Goal: Task Accomplishment & Management: Use online tool/utility

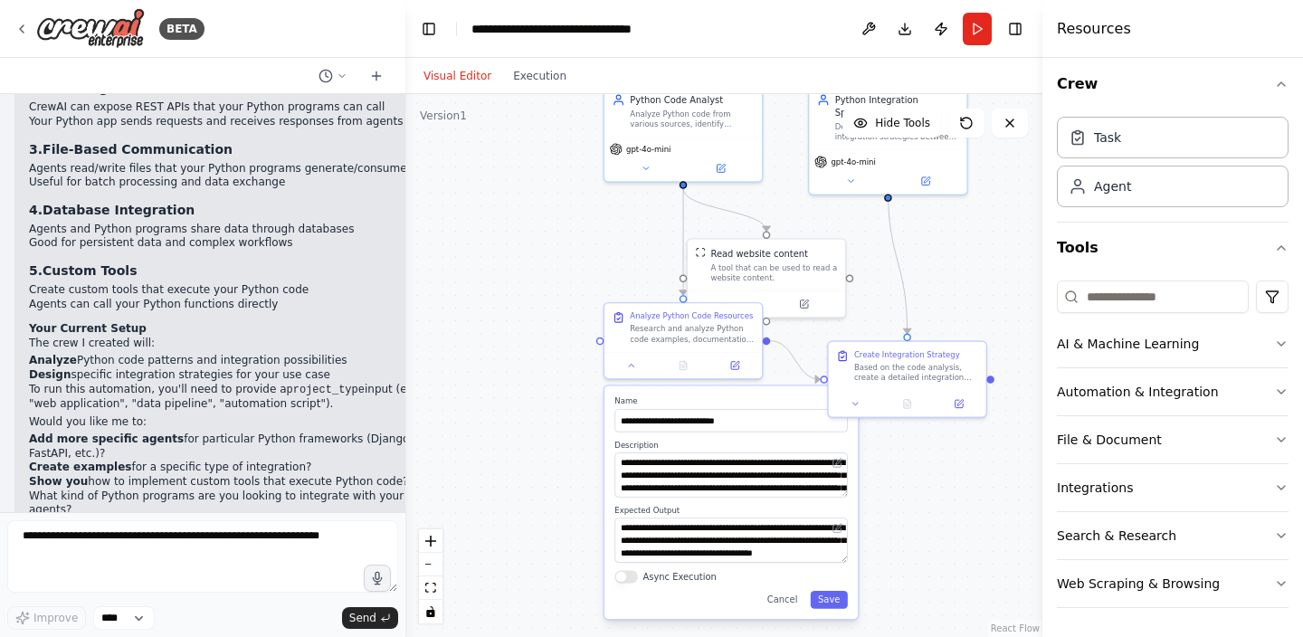
drag, startPoint x: 873, startPoint y: 395, endPoint x: 871, endPoint y: 292, distance: 102.3
click at [871, 292] on div ".deletable-edge-delete-btn { width: 20px; height: 20px; border: 0px solid #ffff…" at bounding box center [724, 365] width 637 height 543
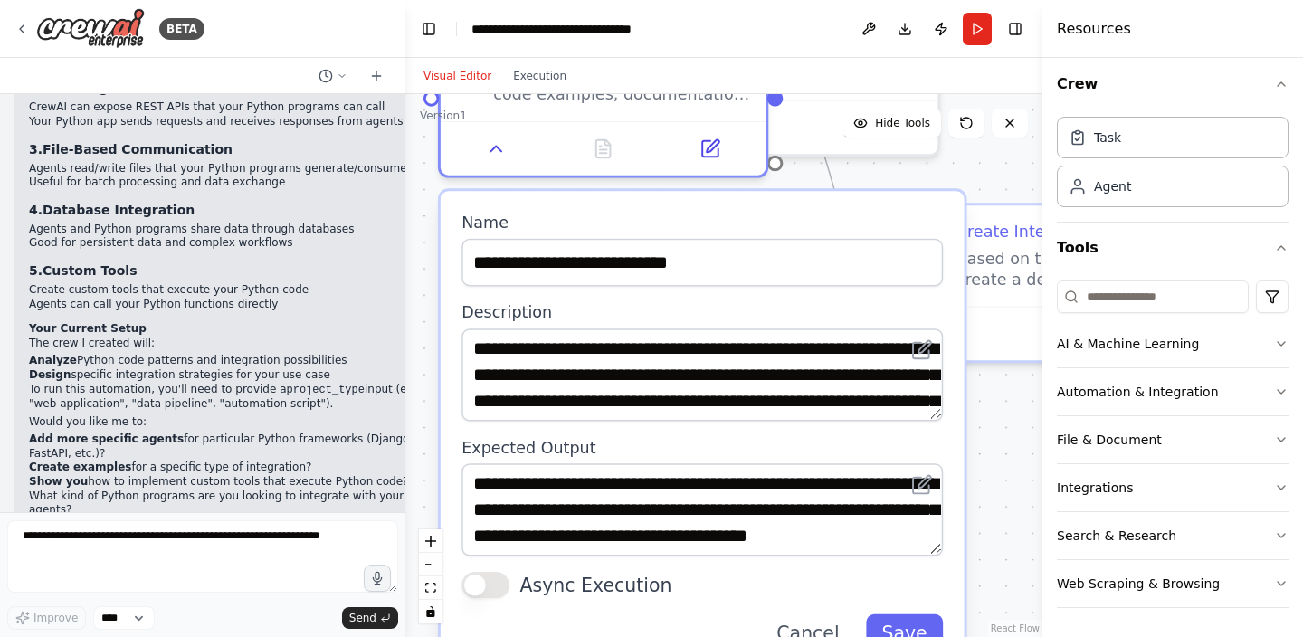
drag, startPoint x: 817, startPoint y: 301, endPoint x: 825, endPoint y: 197, distance: 103.4
click at [825, 197] on div "**********" at bounding box center [703, 432] width 524 height 482
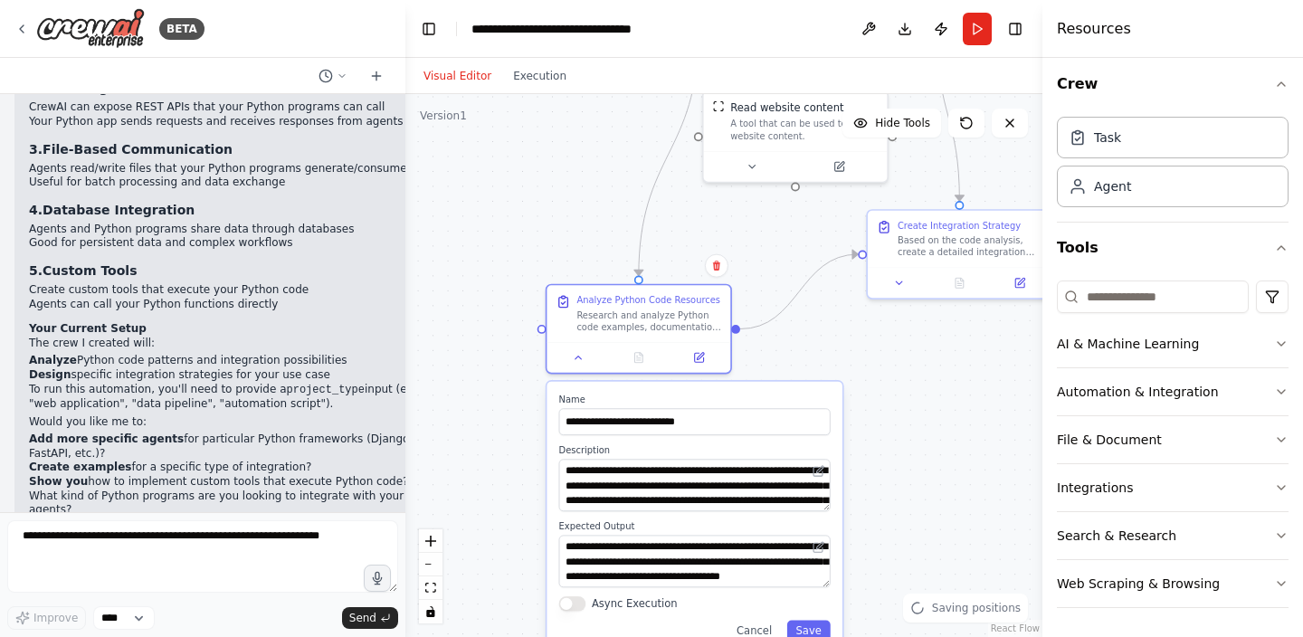
drag, startPoint x: 822, startPoint y: 217, endPoint x: 738, endPoint y: 394, distance: 195.6
click at [738, 401] on label "Name" at bounding box center [695, 400] width 272 height 12
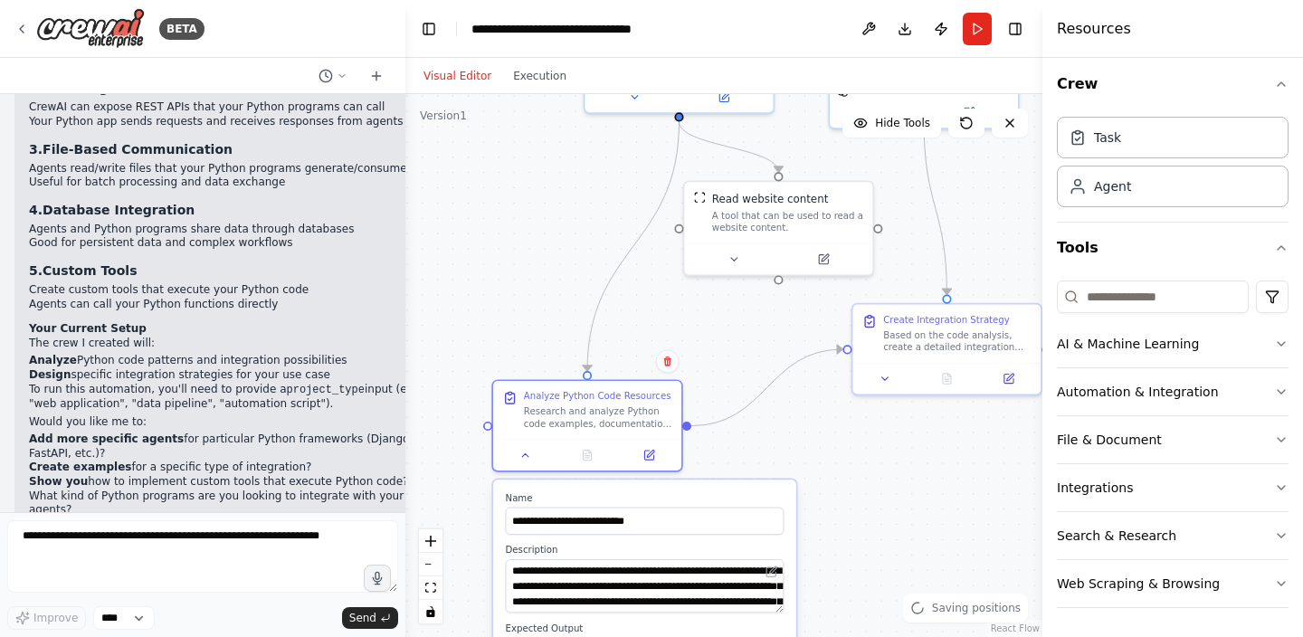
drag, startPoint x: 875, startPoint y: 322, endPoint x: 851, endPoint y: 481, distance: 160.3
click at [852, 481] on div ".deletable-edge-delete-btn { width: 20px; height: 20px; border: 0px solid #ffff…" at bounding box center [724, 365] width 637 height 543
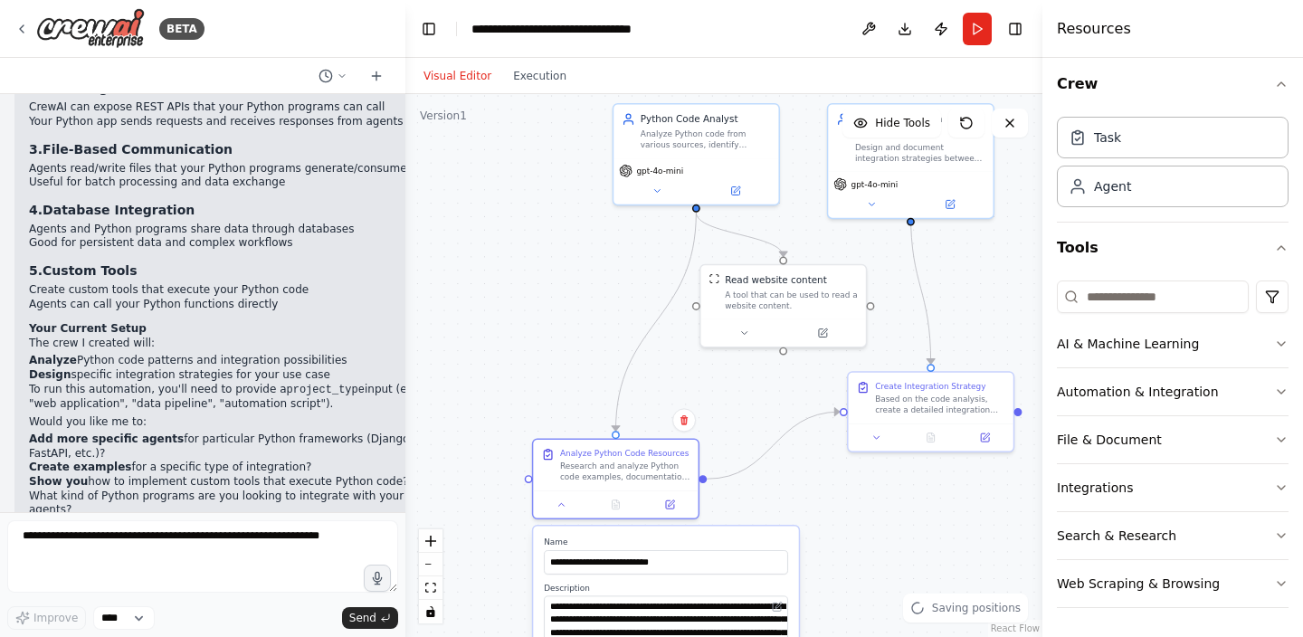
drag, startPoint x: 910, startPoint y: 349, endPoint x: 852, endPoint y: 350, distance: 57.9
click at [853, 349] on div ".deletable-edge-delete-btn { width: 20px; height: 20px; border: 0px solid #ffff…" at bounding box center [724, 365] width 637 height 543
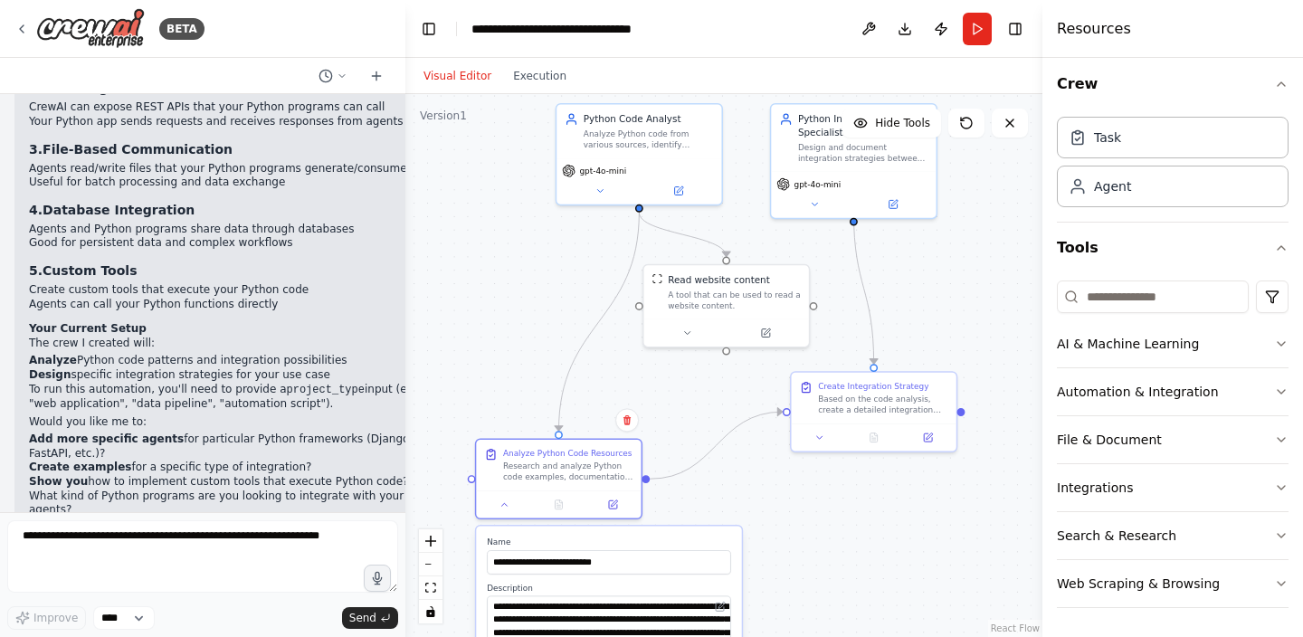
click at [266, 51] on div "BETA" at bounding box center [203, 29] width 406 height 58
click at [1131, 436] on button "File & Document" at bounding box center [1173, 439] width 232 height 47
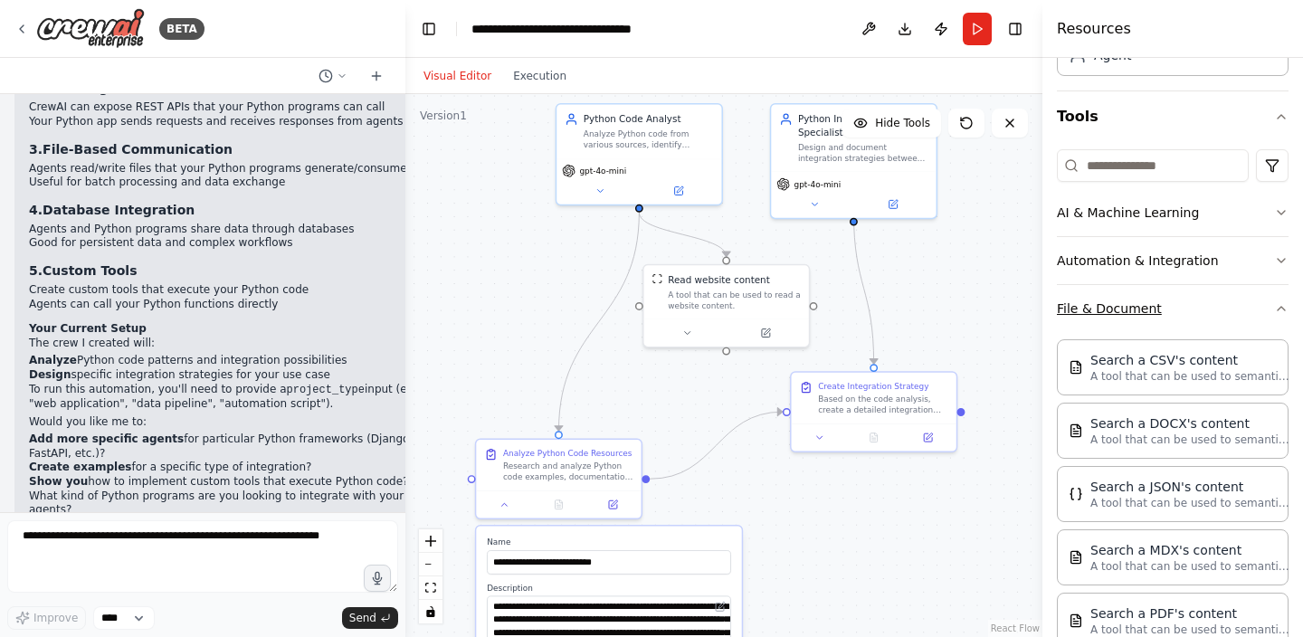
click at [1165, 302] on button "File & Document" at bounding box center [1173, 308] width 232 height 47
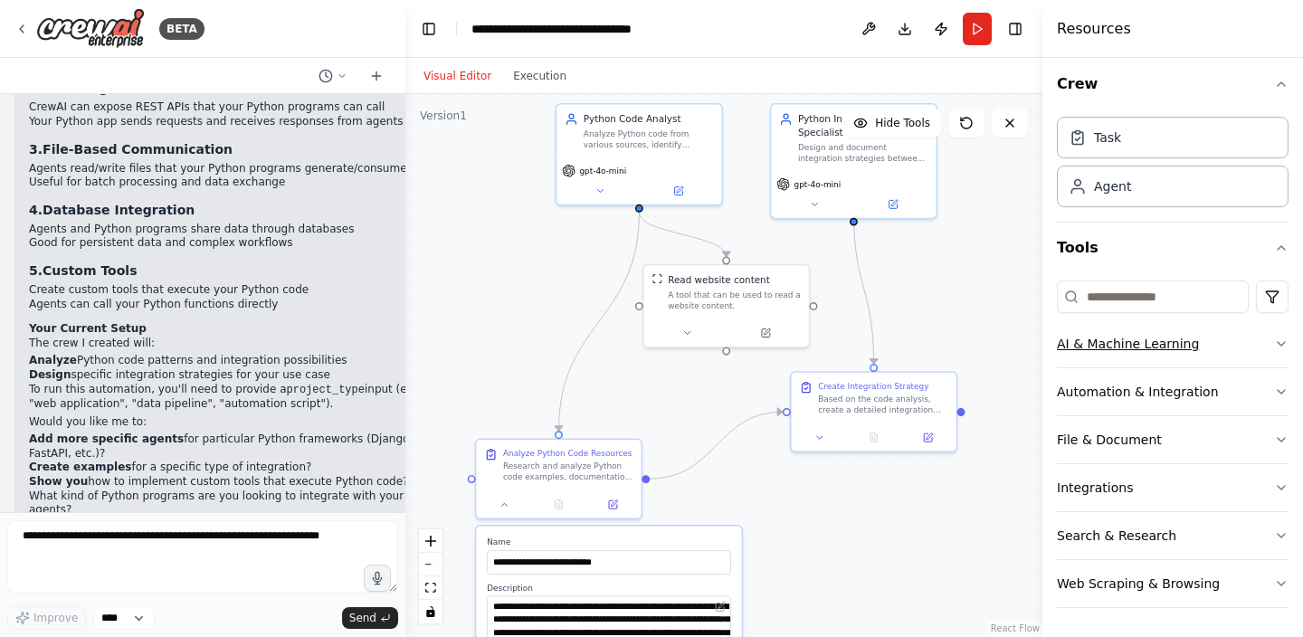
scroll to position [6, 0]
click at [1155, 496] on button "Integrations" at bounding box center [1173, 487] width 232 height 47
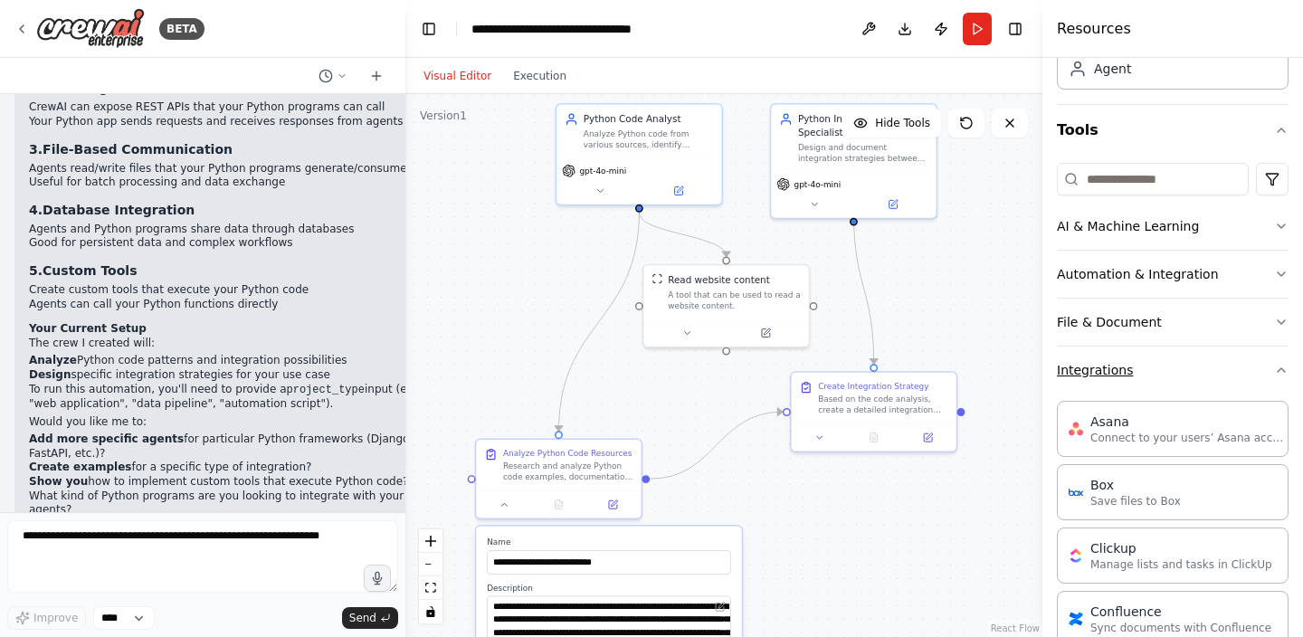
scroll to position [287, 0]
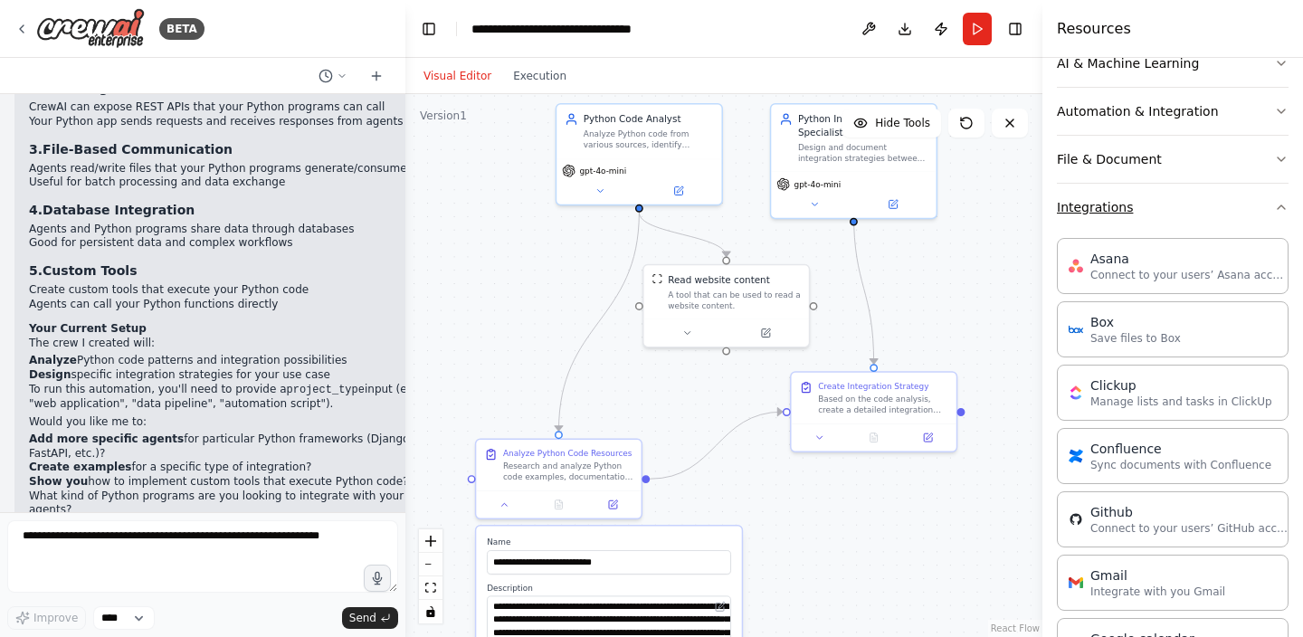
click at [1169, 216] on button "Integrations" at bounding box center [1173, 207] width 232 height 47
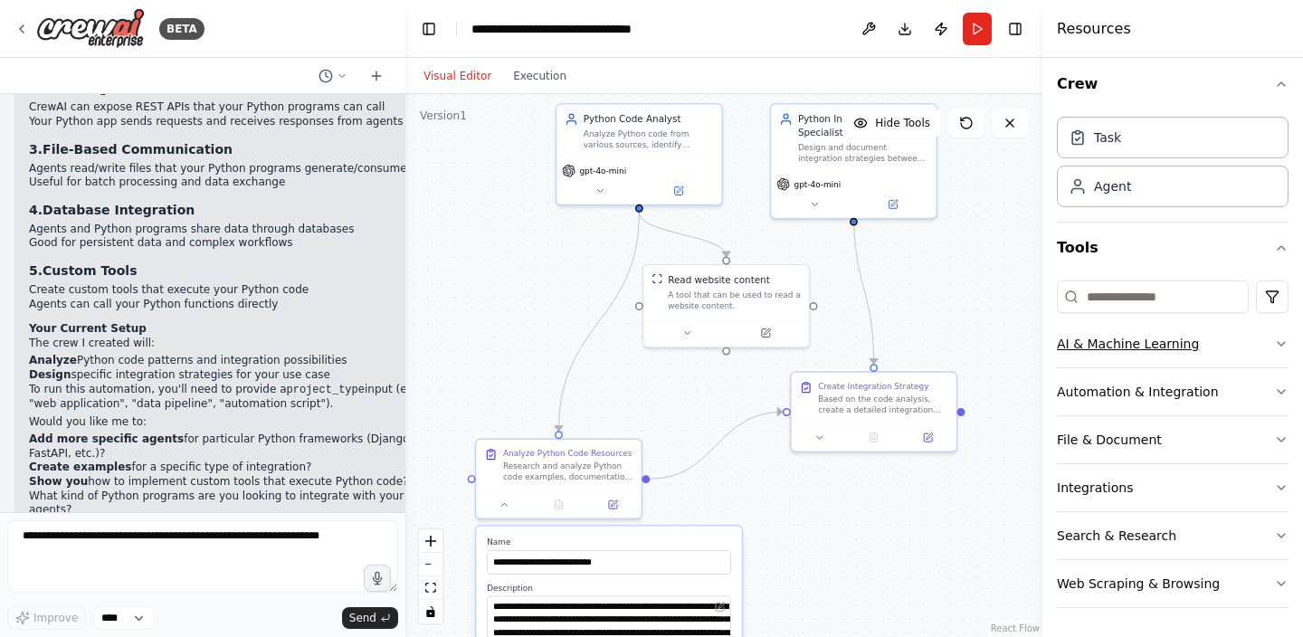
scroll to position [0, 0]
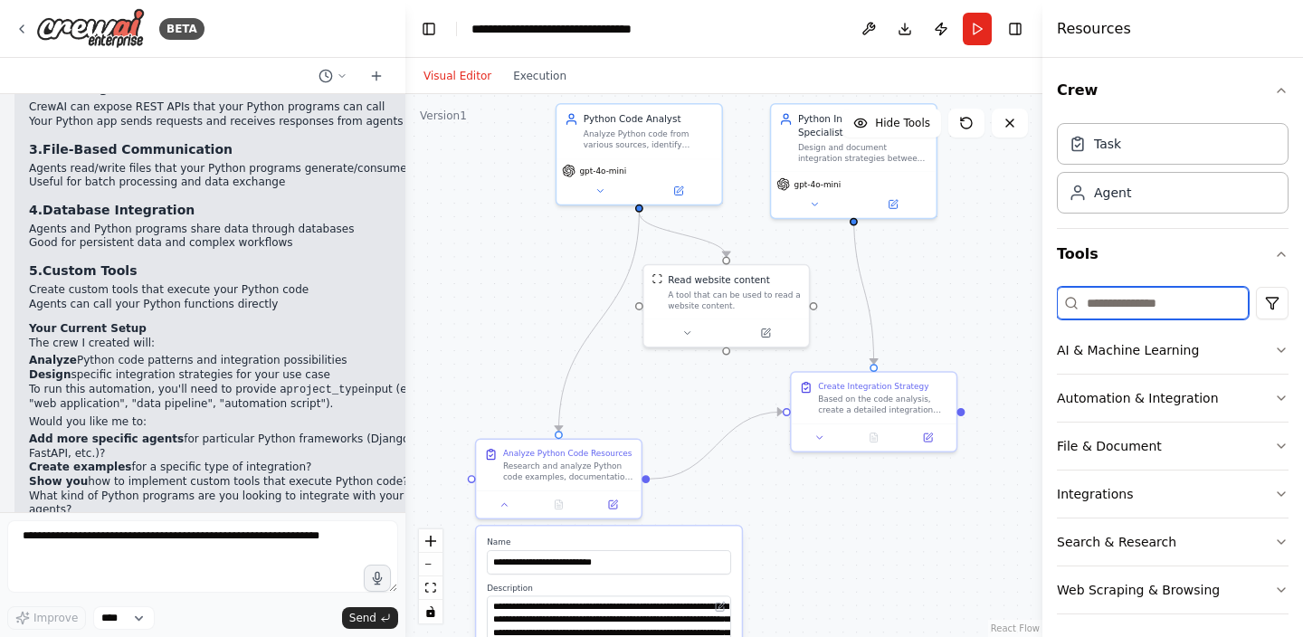
click at [1195, 308] on input at bounding box center [1153, 303] width 192 height 33
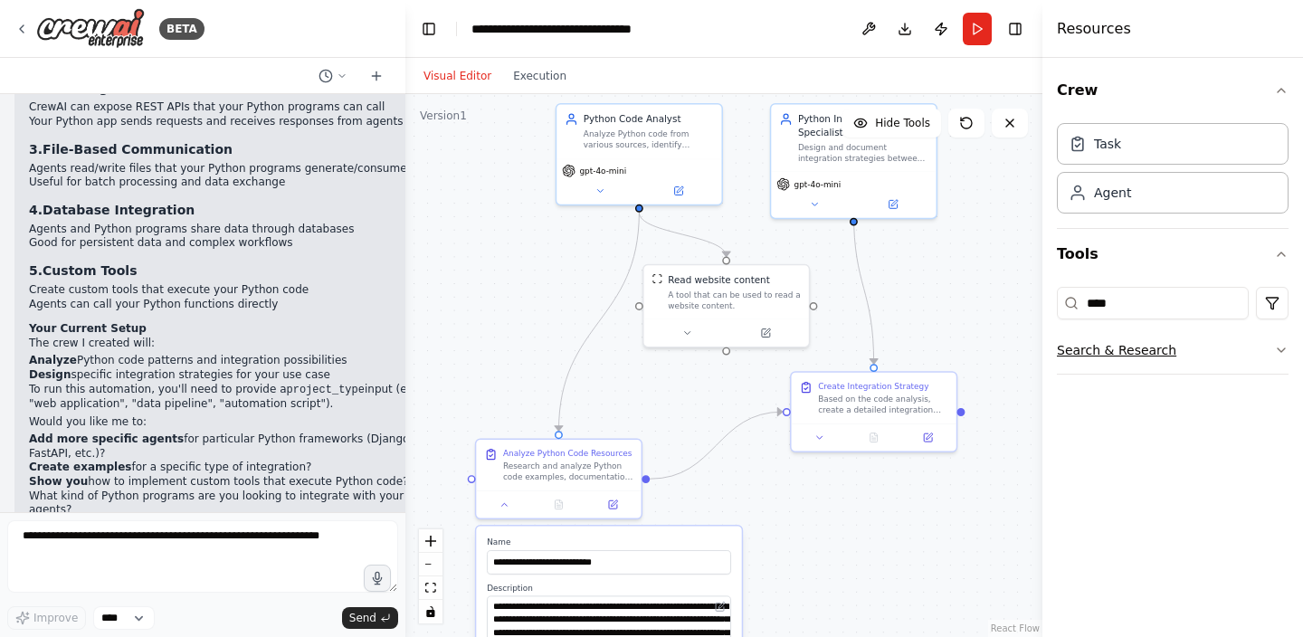
click at [1174, 354] on button "Search & Research" at bounding box center [1173, 350] width 232 height 47
click at [1215, 352] on button "Search & Research" at bounding box center [1173, 350] width 232 height 47
click at [1149, 313] on input "****" at bounding box center [1153, 303] width 192 height 33
type input "*"
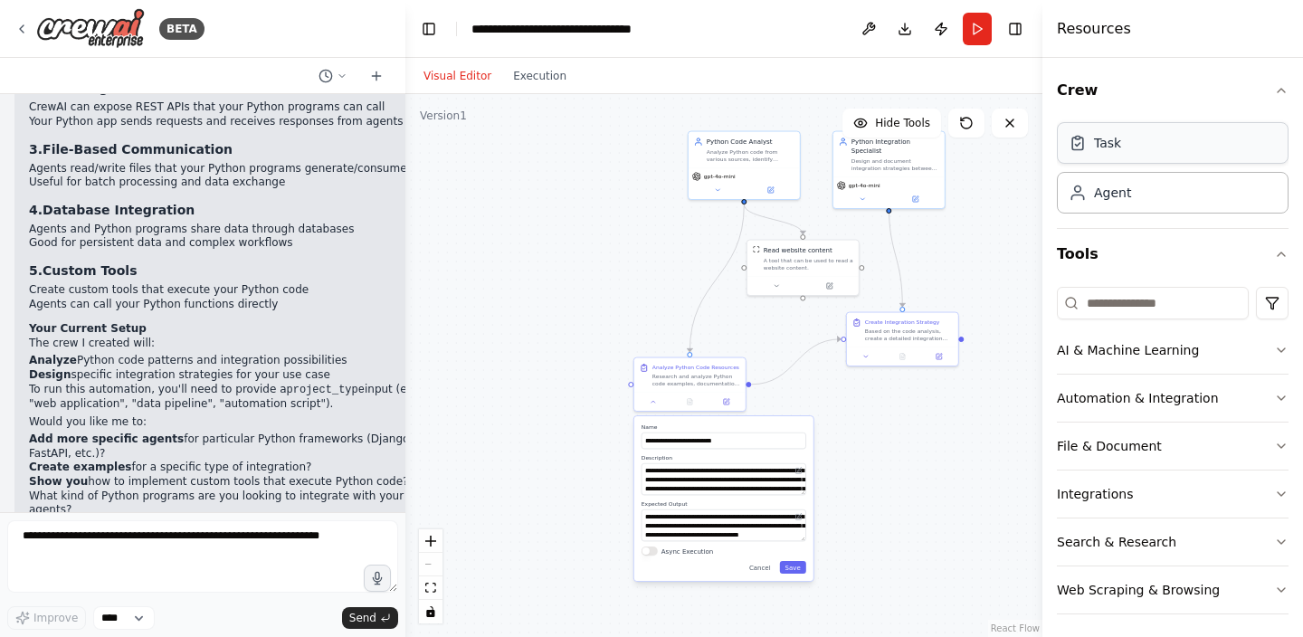
click at [1103, 148] on div "Task" at bounding box center [1107, 143] width 27 height 18
click at [572, 267] on div at bounding box center [590, 262] width 111 height 46
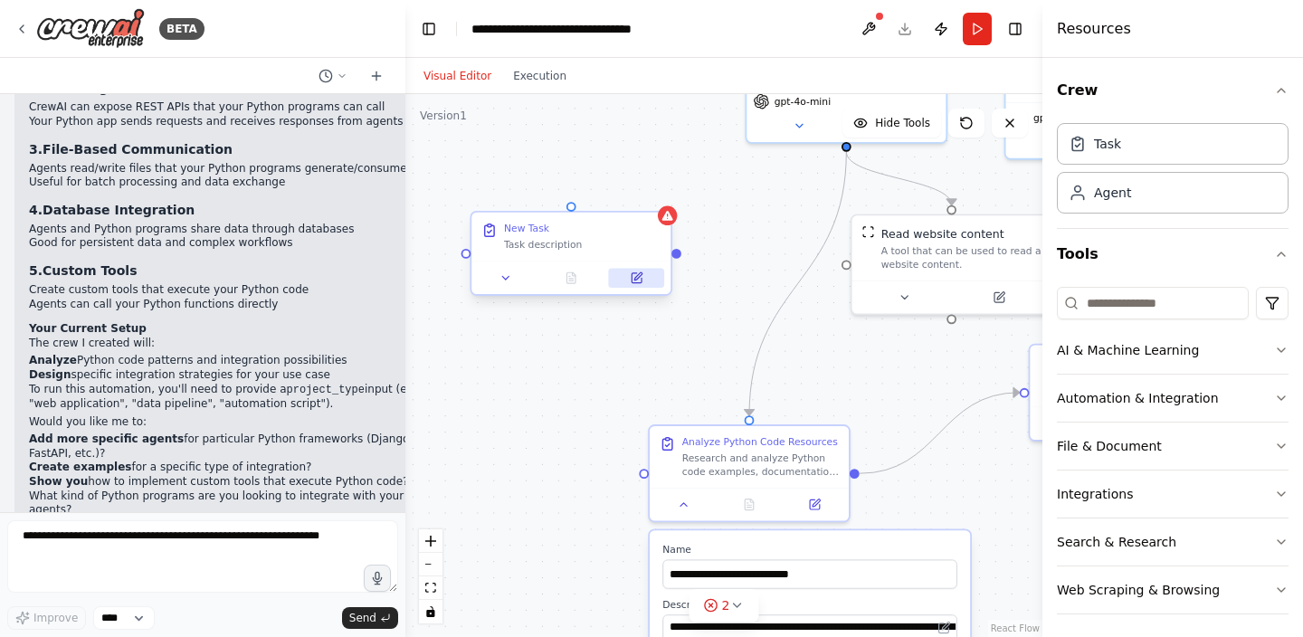
click at [642, 285] on button at bounding box center [636, 277] width 55 height 19
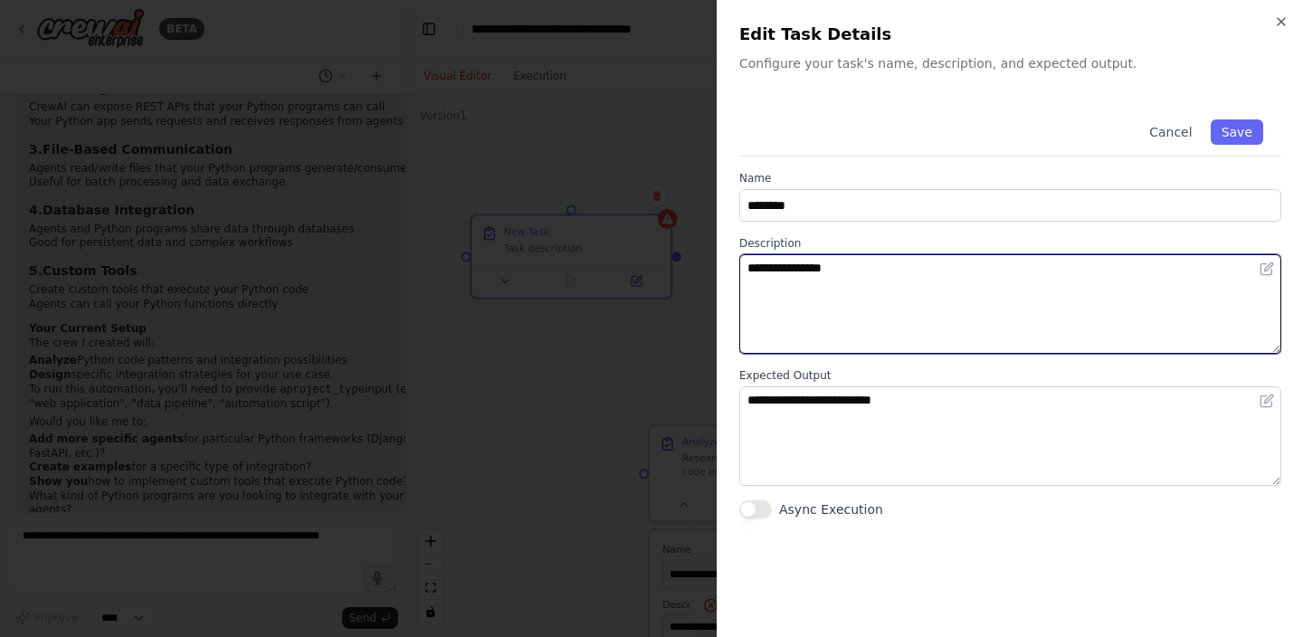
click at [869, 310] on textarea "**********" at bounding box center [1011, 304] width 542 height 100
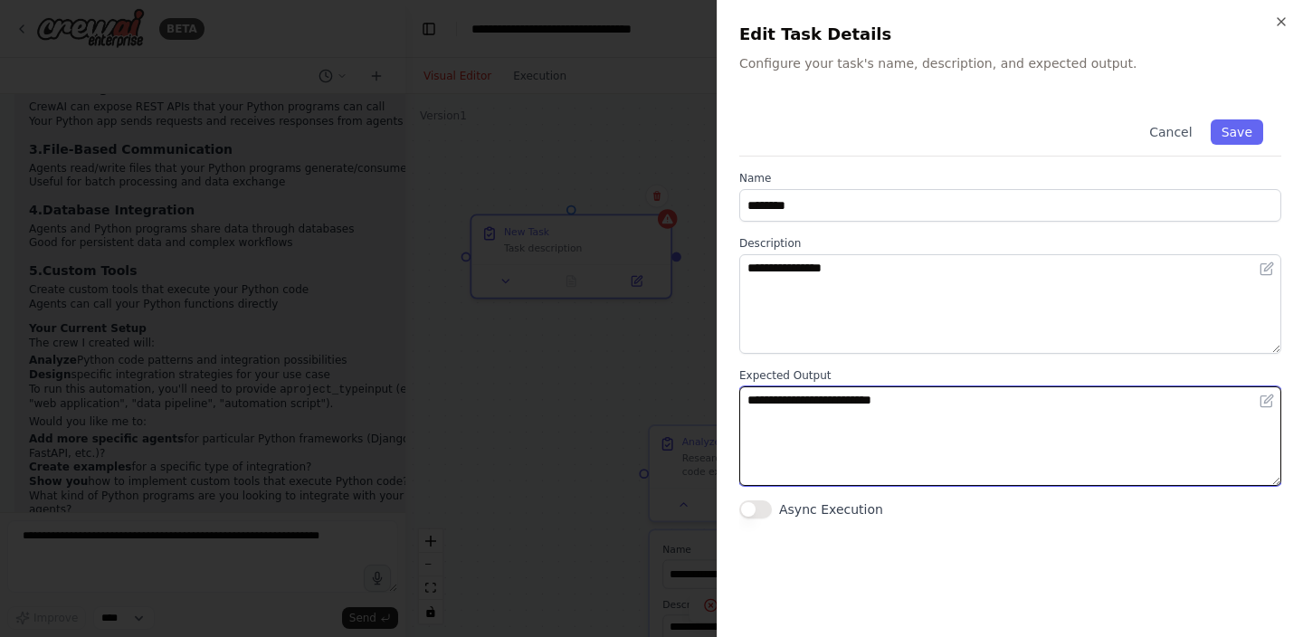
click at [865, 434] on textarea "**********" at bounding box center [1011, 437] width 542 height 100
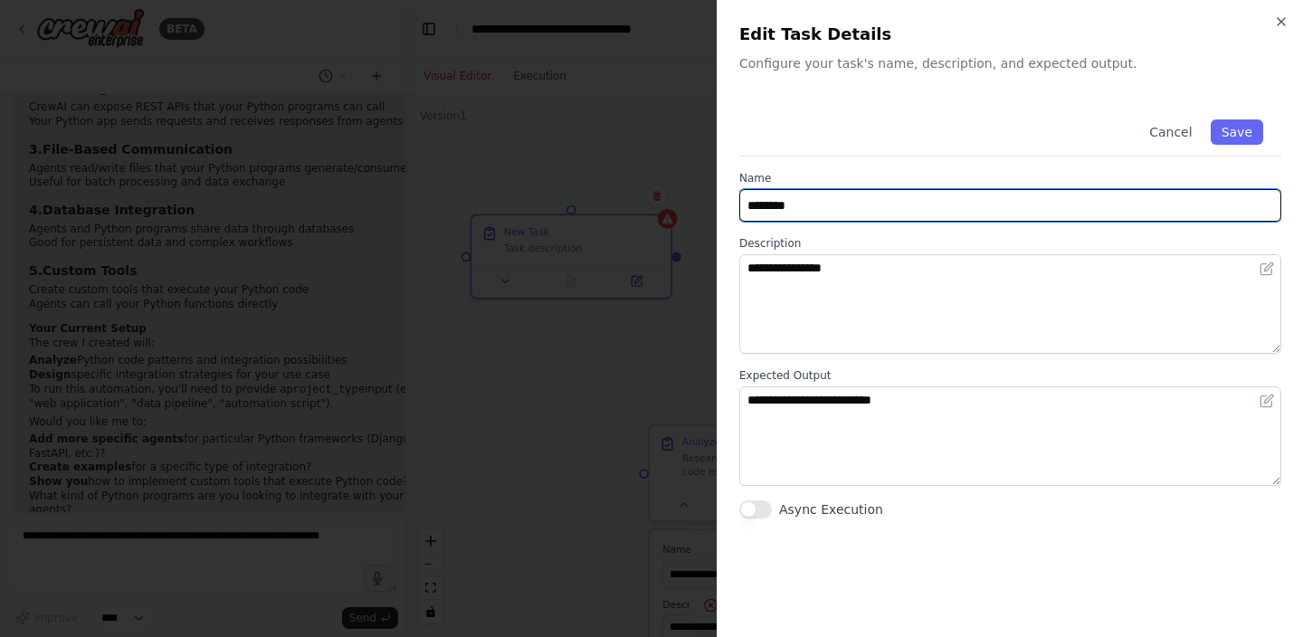
click at [848, 215] on input "********" at bounding box center [1011, 205] width 542 height 33
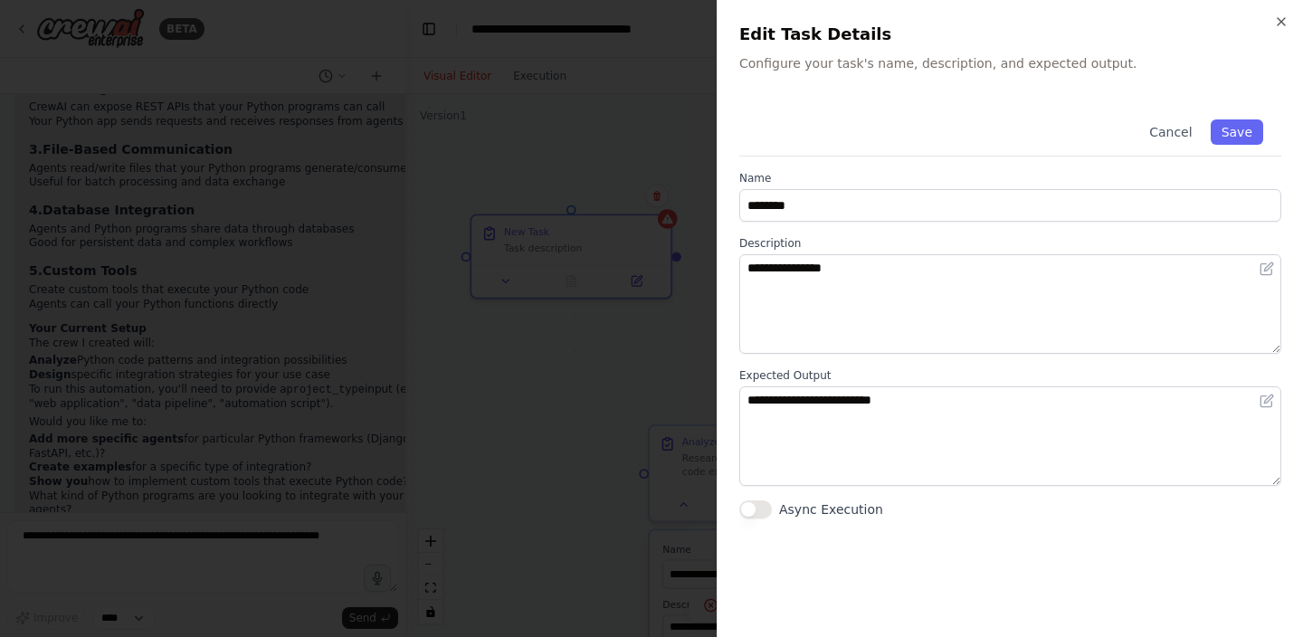
click at [648, 196] on div at bounding box center [651, 318] width 1303 height 637
